Goal: Task Accomplishment & Management: Manage account settings

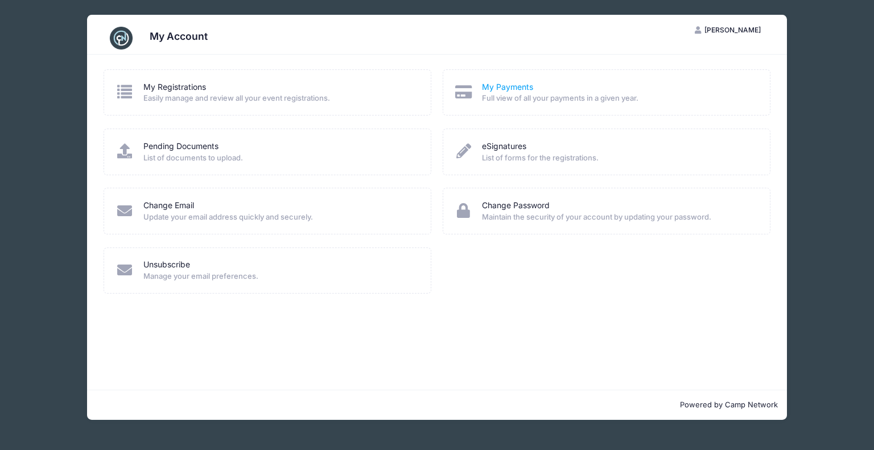
click at [507, 84] on link "My Payments" at bounding box center [507, 87] width 51 height 12
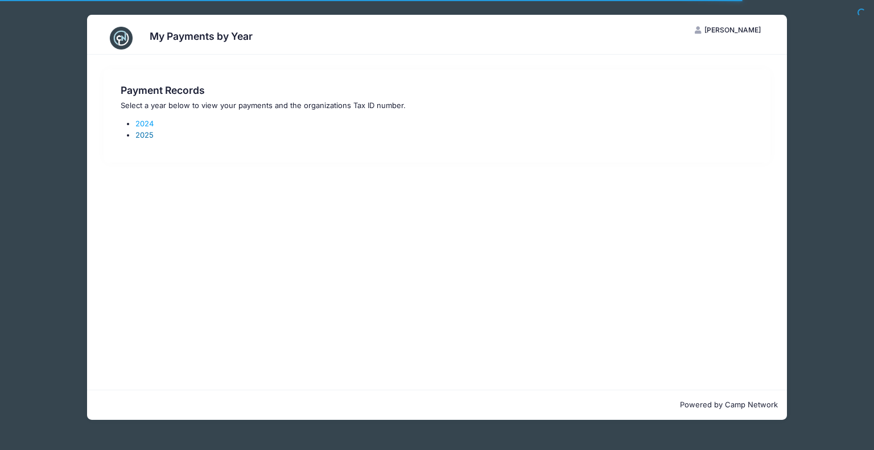
click at [145, 134] on link "2025" at bounding box center [144, 134] width 18 height 9
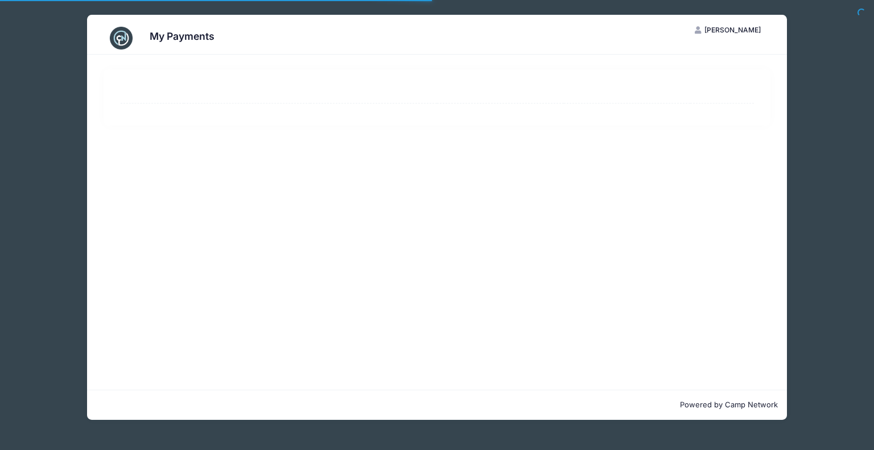
select select "10"
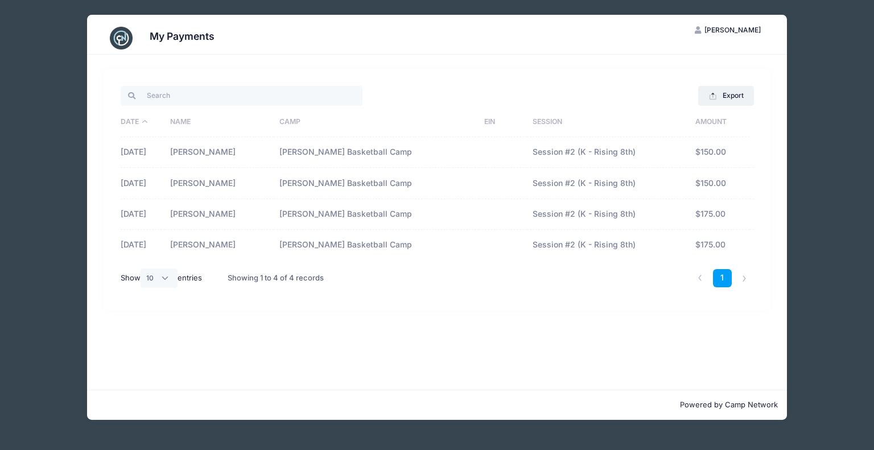
click at [11, 184] on div "My Payments KS Kayce Sams My Account Logout Export Excel CSV Print Date Name Ca…" at bounding box center [437, 225] width 874 height 450
click at [155, 30] on h3 "My Payments" at bounding box center [182, 36] width 65 height 12
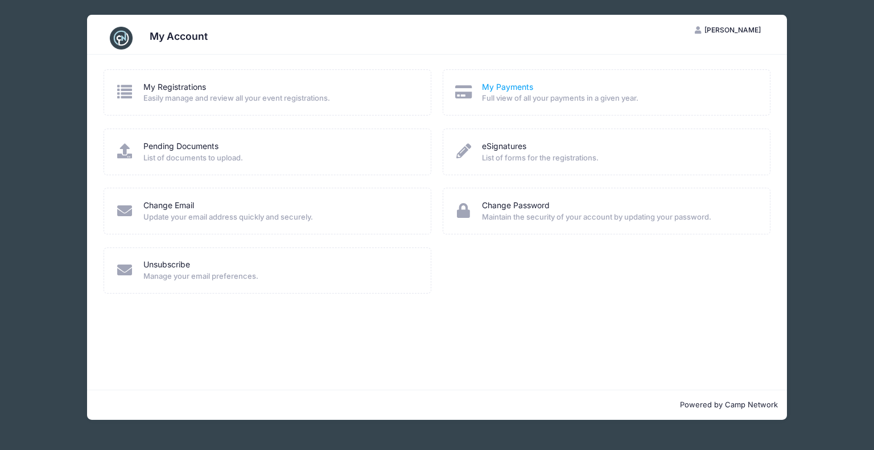
click at [509, 92] on link "My Payments" at bounding box center [507, 87] width 51 height 12
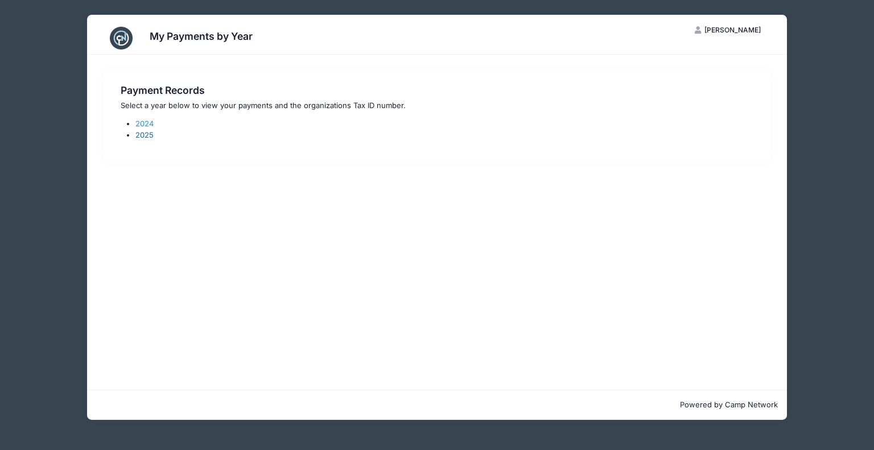
click at [145, 136] on link "2025" at bounding box center [144, 134] width 18 height 9
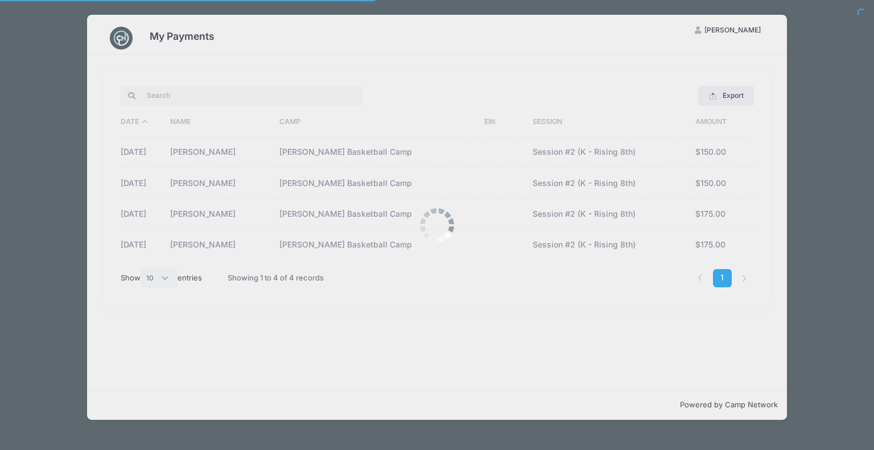
select select "10"
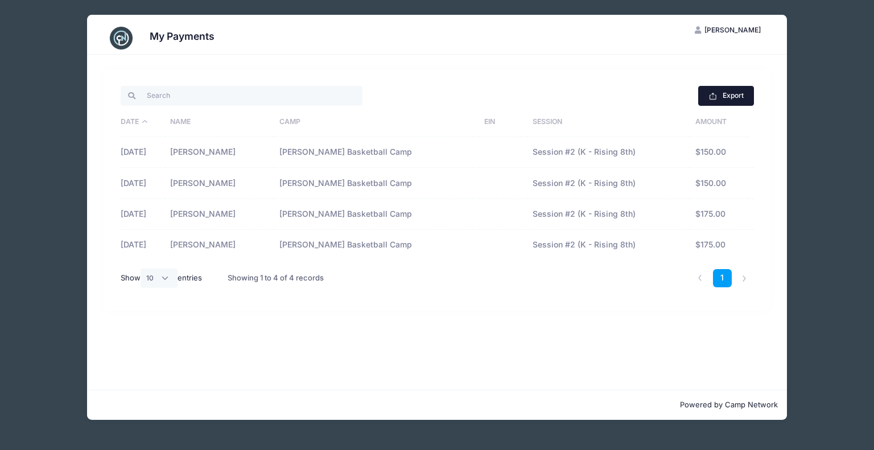
click at [730, 92] on button "Export" at bounding box center [725, 95] width 55 height 19
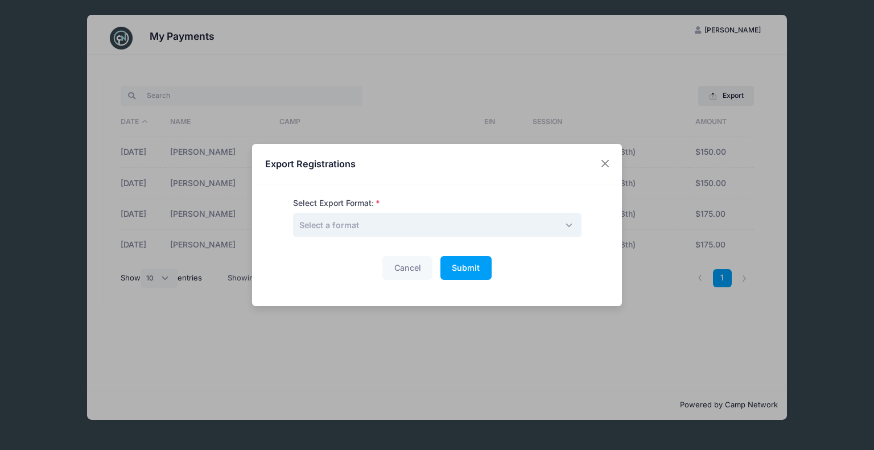
click at [522, 223] on span "Select a format" at bounding box center [437, 225] width 289 height 24
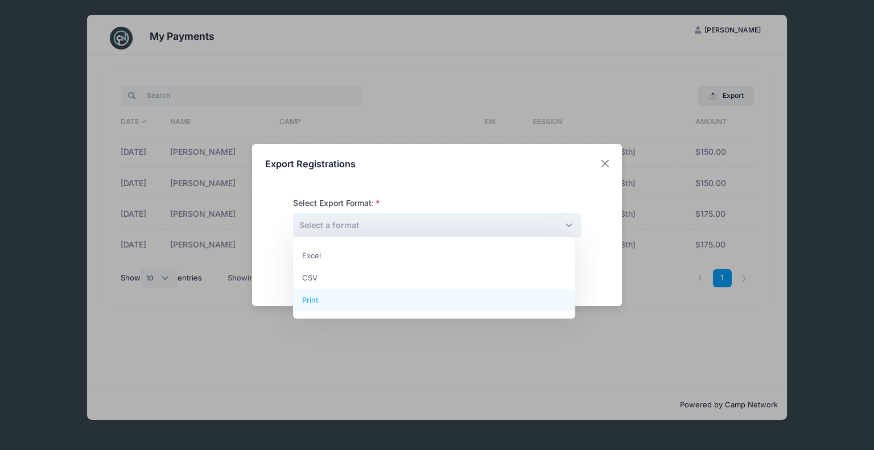
select select "print"
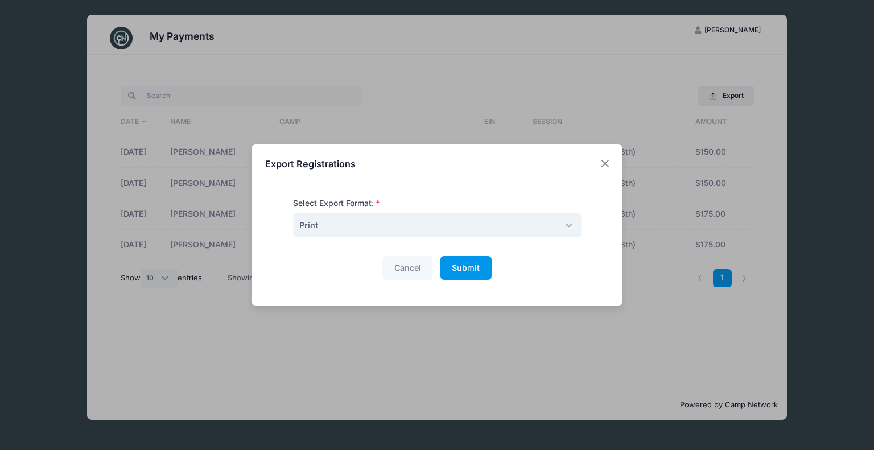
click at [461, 269] on span "Submit" at bounding box center [466, 268] width 28 height 10
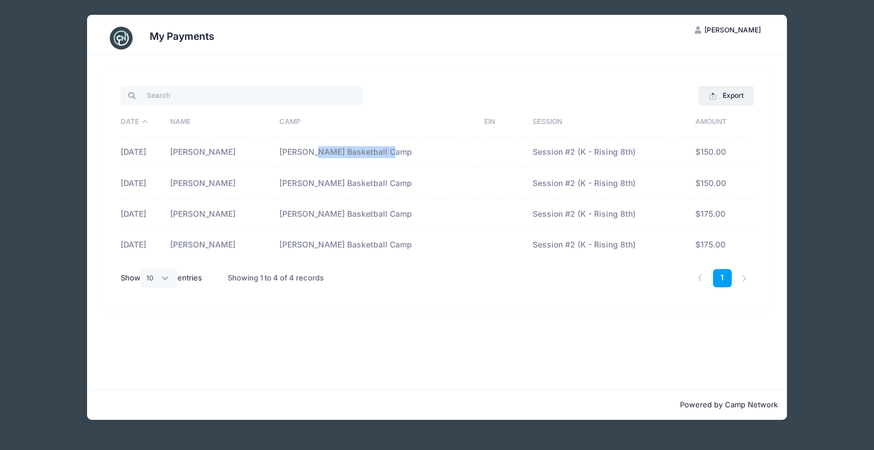
drag, startPoint x: 415, startPoint y: 147, endPoint x: 330, endPoint y: 150, distance: 85.4
click at [331, 150] on td "[PERSON_NAME] Basketball Camp" at bounding box center [376, 152] width 205 height 31
drag, startPoint x: 330, startPoint y: 150, endPoint x: 291, endPoint y: 147, distance: 38.8
click at [291, 147] on tr "[DATE] [PERSON_NAME] [PERSON_NAME] Basketball Camp Session #2 (K - Rising 8th) …" at bounding box center [437, 152] width 633 height 31
click at [274, 147] on td "[PERSON_NAME]" at bounding box center [219, 152] width 109 height 31
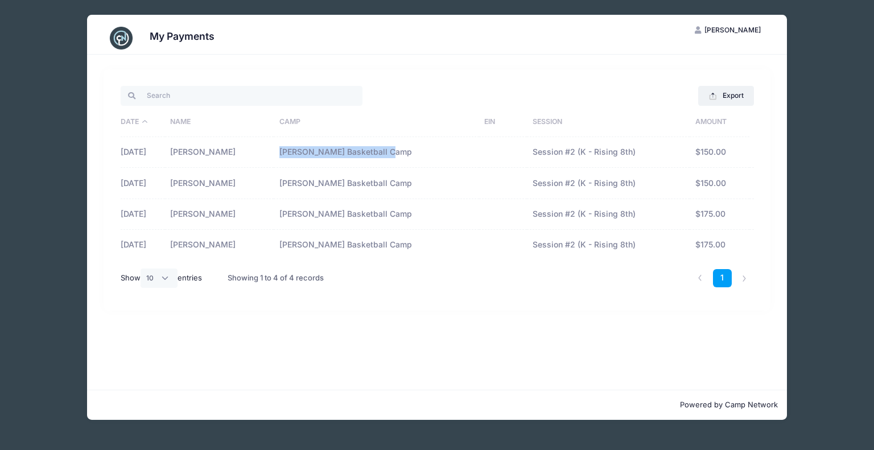
drag, startPoint x: 299, startPoint y: 150, endPoint x: 414, endPoint y: 149, distance: 114.4
click at [414, 149] on td "[PERSON_NAME] Basketball Camp" at bounding box center [376, 152] width 205 height 31
copy td "[PERSON_NAME] Basketball Camp"
